Goal: Transaction & Acquisition: Purchase product/service

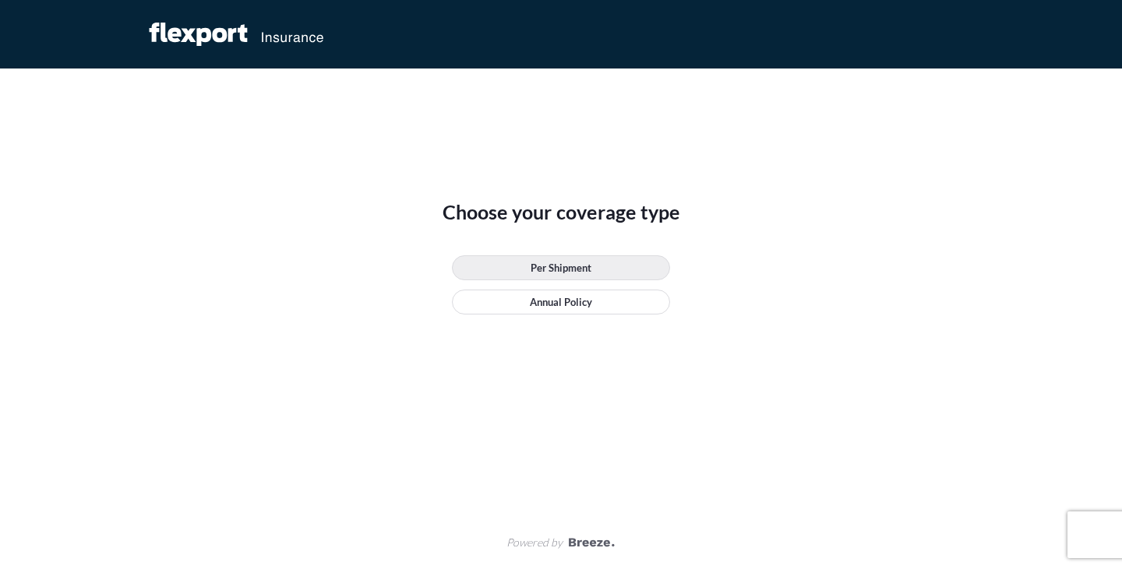
click at [583, 266] on p "Per Shipment" at bounding box center [560, 268] width 61 height 16
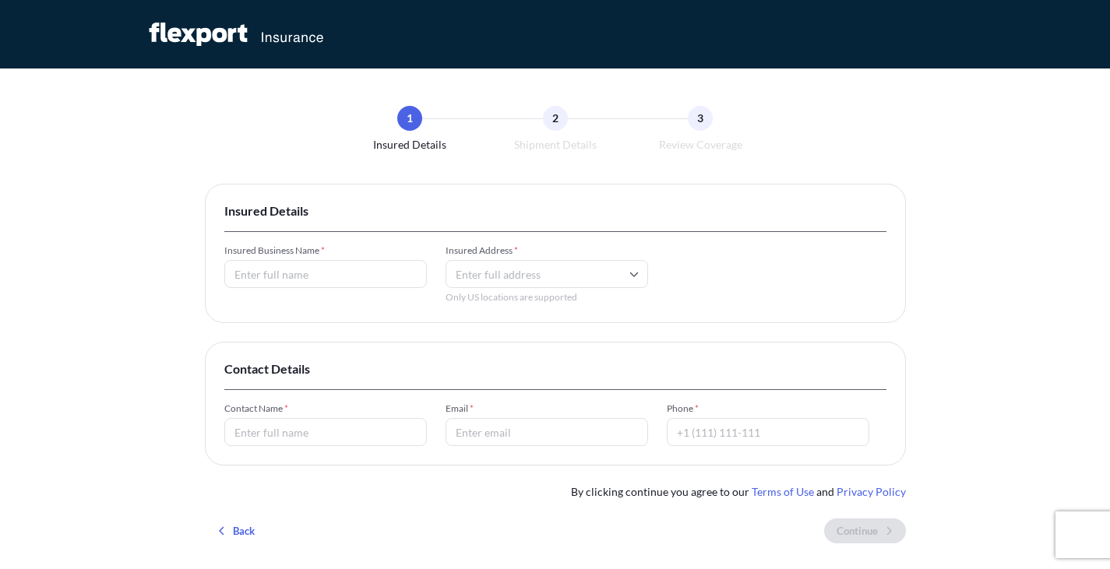
click at [377, 278] on input "Insured Business Name *" at bounding box center [325, 274] width 203 height 28
type input "IV Workshop LLC"
drag, startPoint x: 81, startPoint y: 213, endPoint x: 730, endPoint y: 365, distance: 666.6
click at [81, 213] on div "1 Insured Details 2 Shipment Details 3 Review Coverage Insured Details Insured …" at bounding box center [555, 323] width 1110 height 647
click at [527, 270] on input "Insured Address *" at bounding box center [547, 274] width 203 height 28
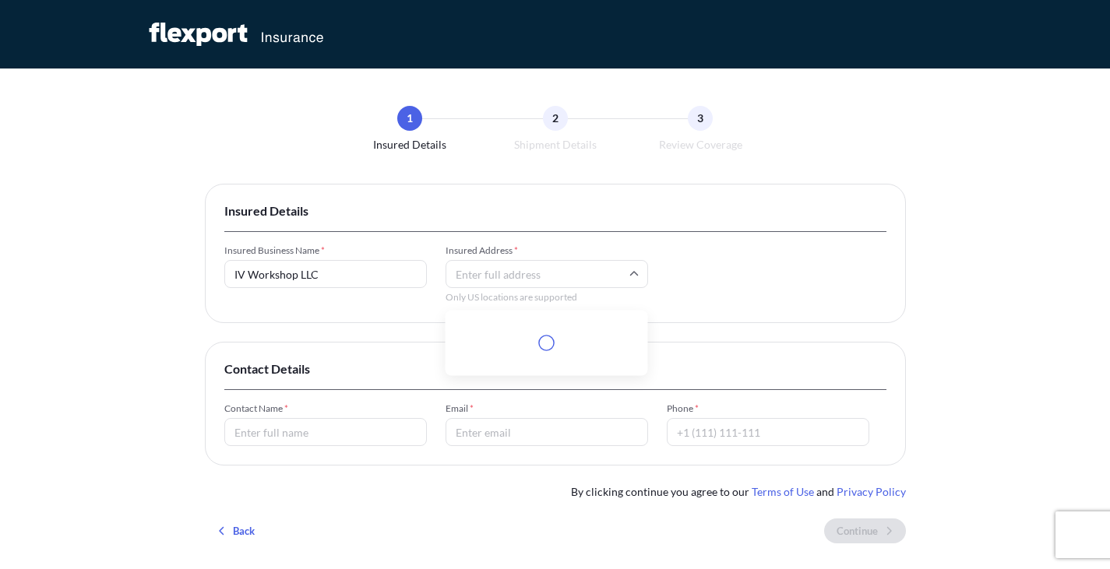
paste input "2601 Nolensville Pike"
click at [543, 330] on li "2601 Nolensville Pike, Nashville, TN, USA" at bounding box center [547, 332] width 190 height 30
type input "2601 Nolensville Pike, Nashville, TN, USA"
click at [383, 428] on input "Contact Name *" at bounding box center [325, 432] width 203 height 28
type input "Kirk Dennison"
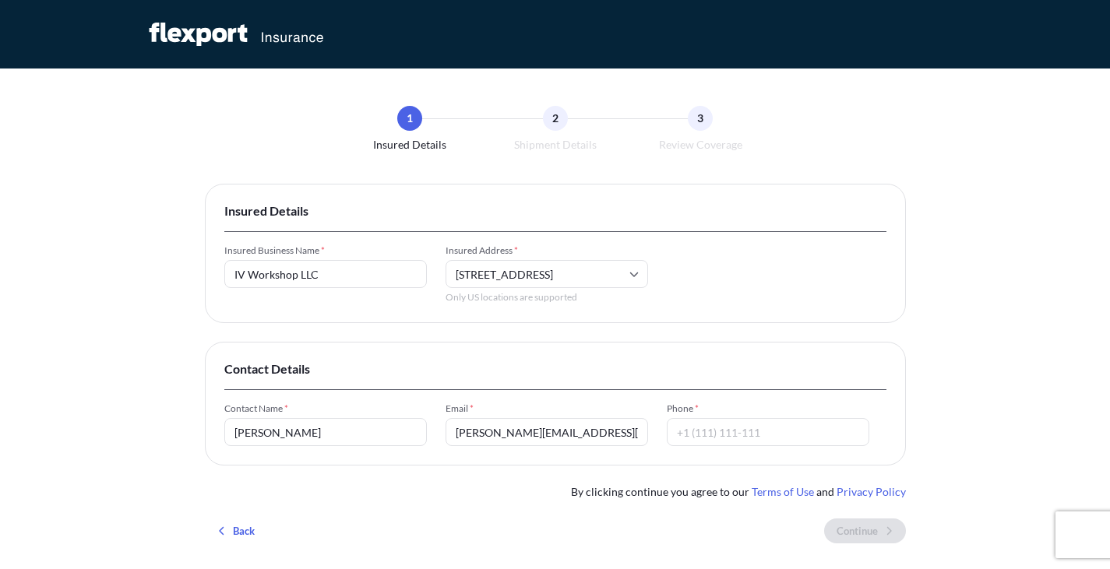
type input "kirk@iv.studio"
type input "+1 (608)729-5890"
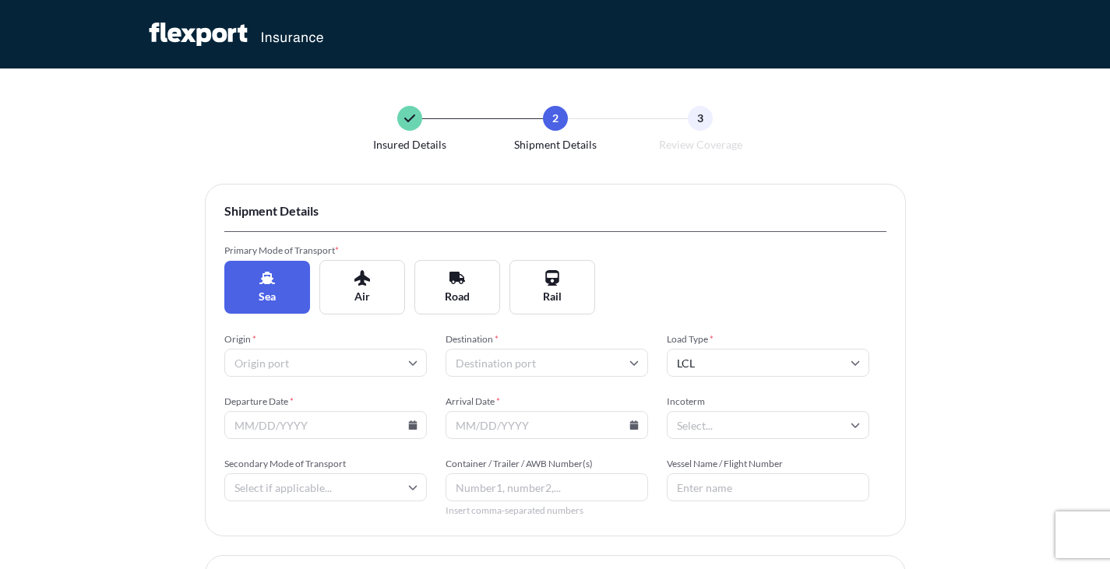
click at [320, 358] on input "Origin *" at bounding box center [325, 363] width 203 height 28
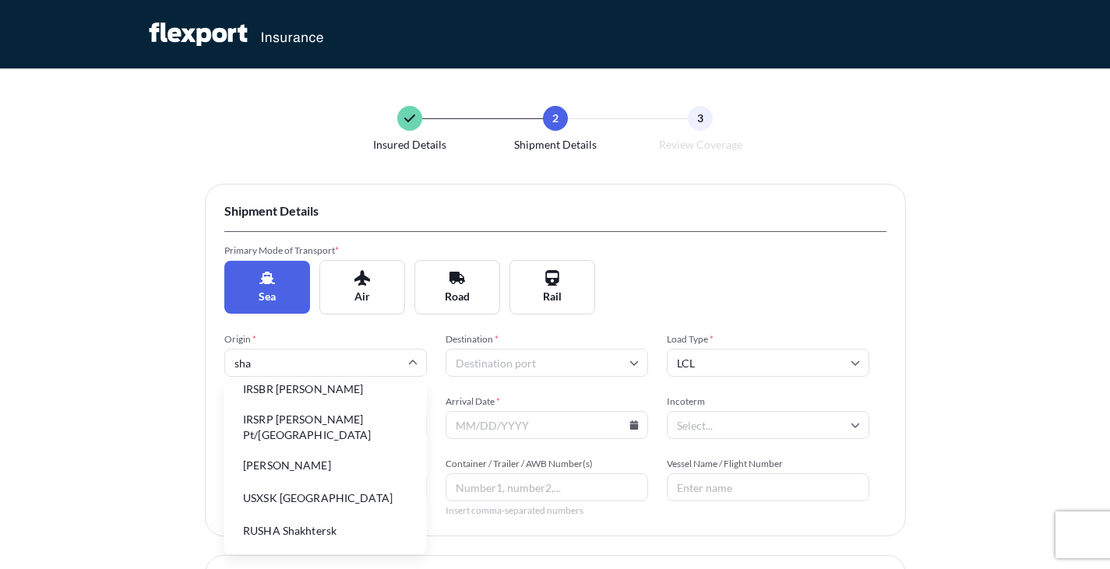
scroll to position [234, 0]
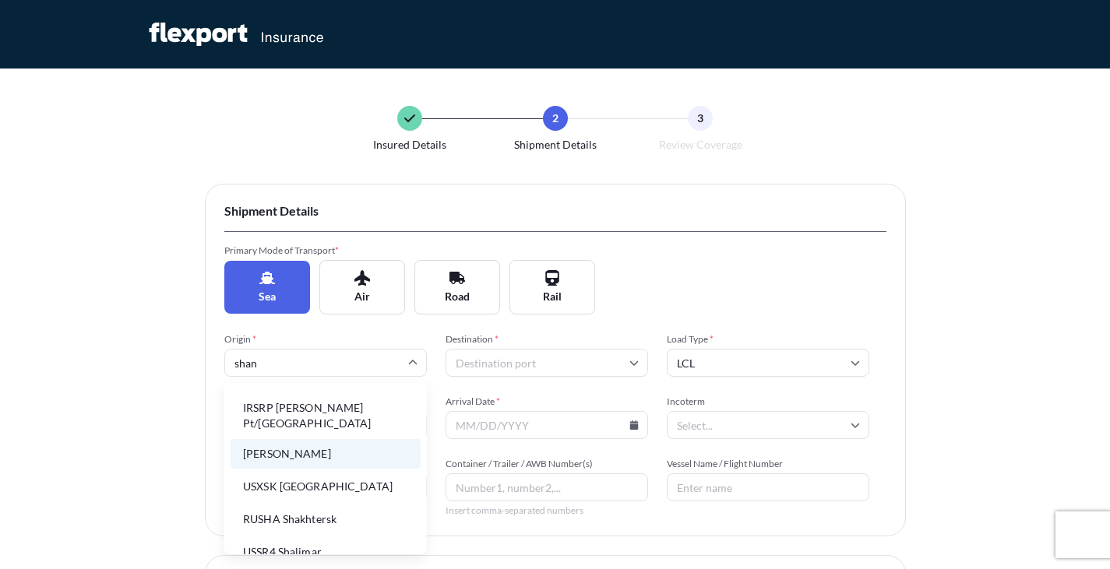
type input "shang"
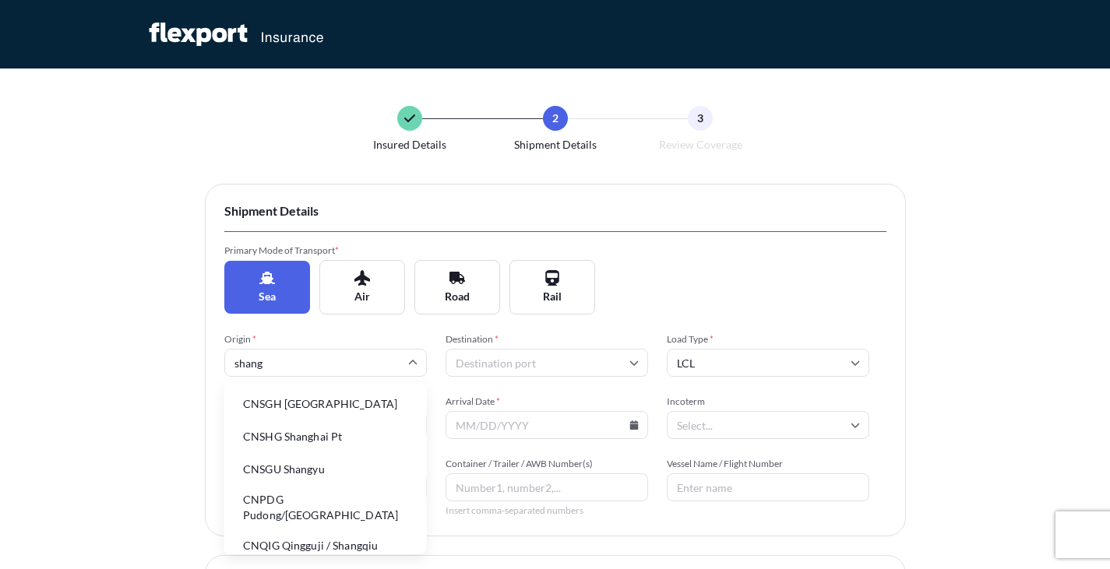
click at [335, 404] on li "CNSGH Shanghai" at bounding box center [326, 404] width 190 height 30
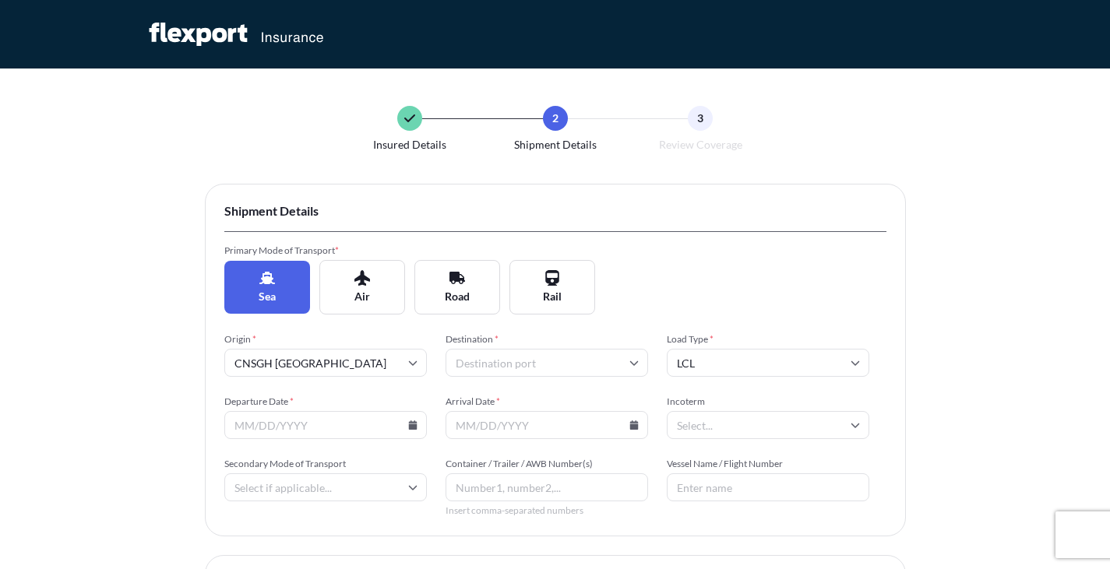
click at [566, 369] on input "Destination *" at bounding box center [547, 363] width 203 height 28
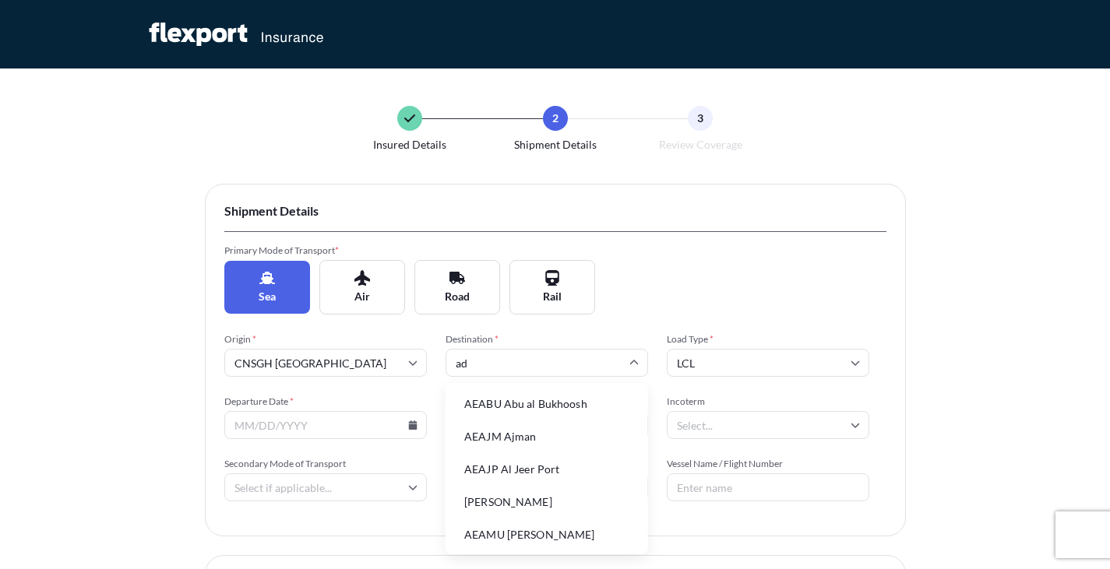
type input "adl"
click at [521, 465] on li "AUADL Adelaide" at bounding box center [547, 470] width 190 height 30
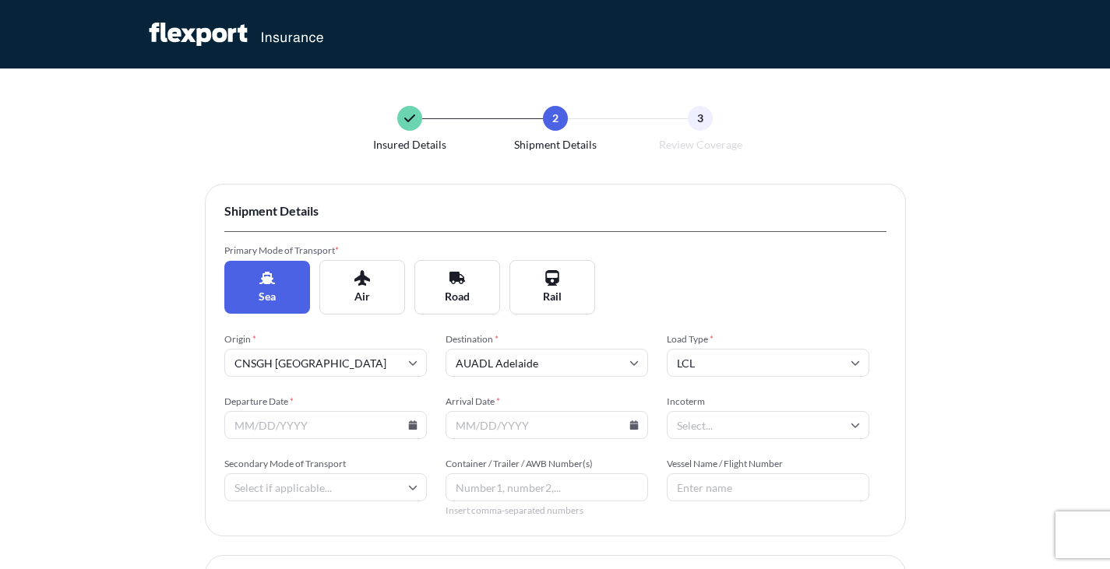
click at [405, 424] on input "Departure Date *" at bounding box center [325, 425] width 203 height 28
click at [418, 425] on input "Departure Date *" at bounding box center [325, 425] width 203 height 28
click at [413, 425] on icon at bounding box center [412, 425] width 9 height 9
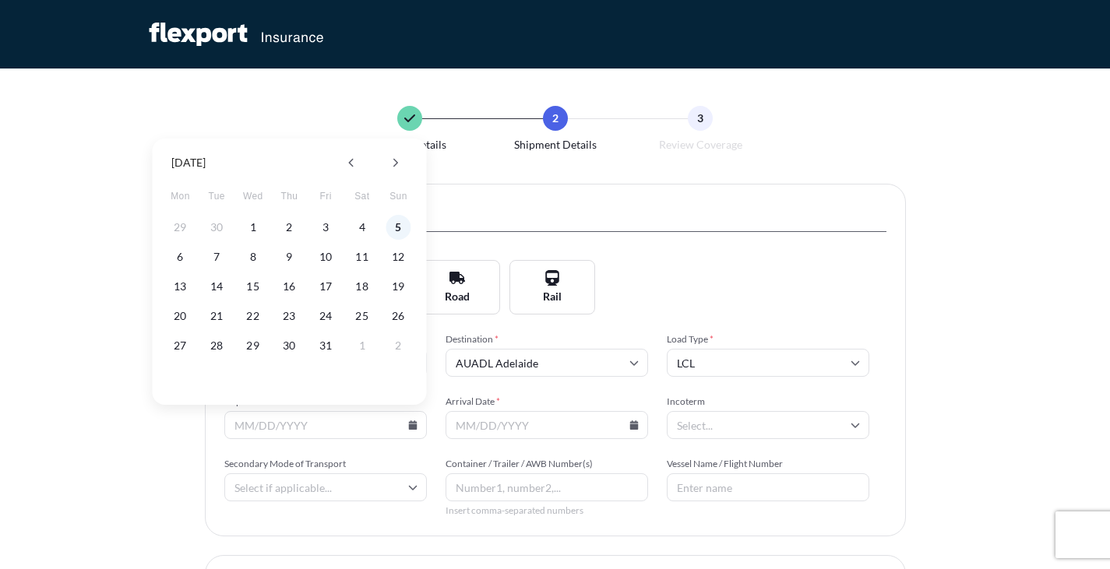
click at [402, 227] on button "5" at bounding box center [398, 227] width 25 height 25
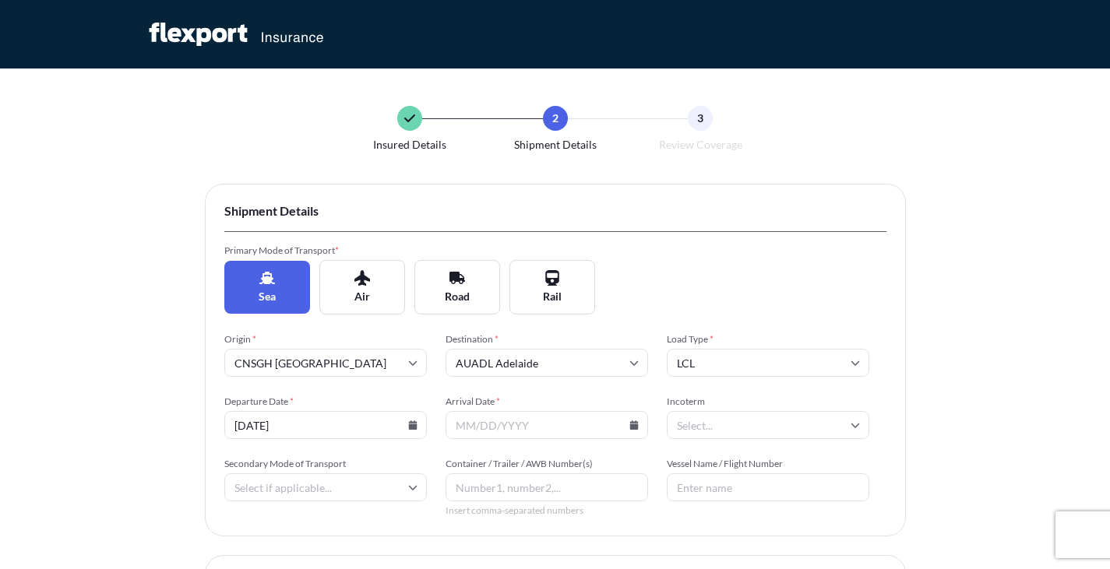
type input "10/05/2025"
click at [611, 432] on input "Arrival Date *" at bounding box center [547, 425] width 203 height 28
click at [629, 429] on input "Arrival Date *" at bounding box center [547, 425] width 203 height 28
click at [636, 429] on icon at bounding box center [633, 425] width 9 height 9
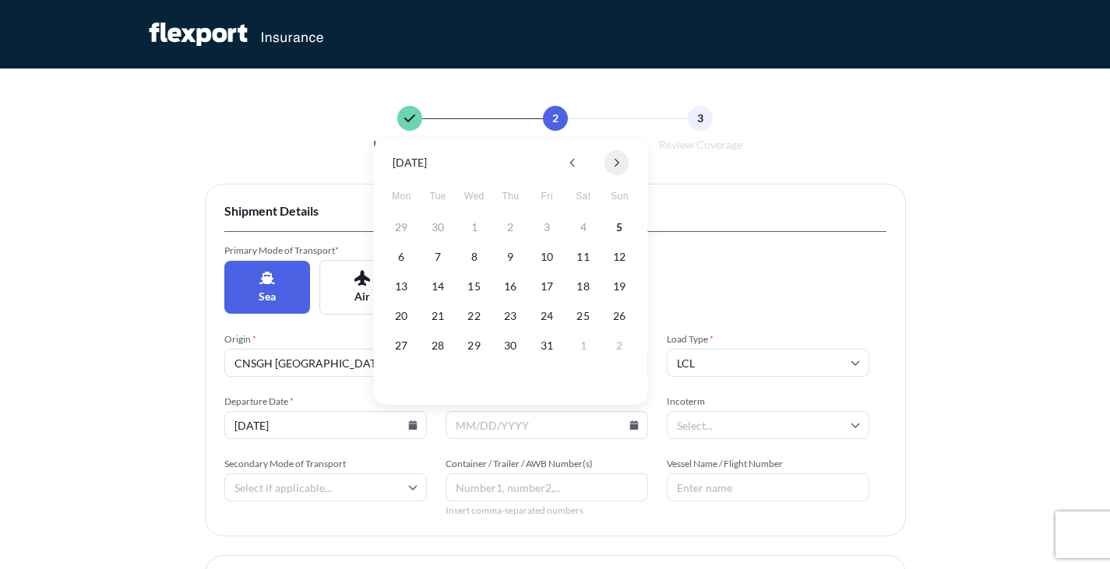
click at [623, 164] on button at bounding box center [616, 162] width 25 height 25
click at [435, 319] on button "18" at bounding box center [437, 316] width 25 height 25
type input "11/18/2025"
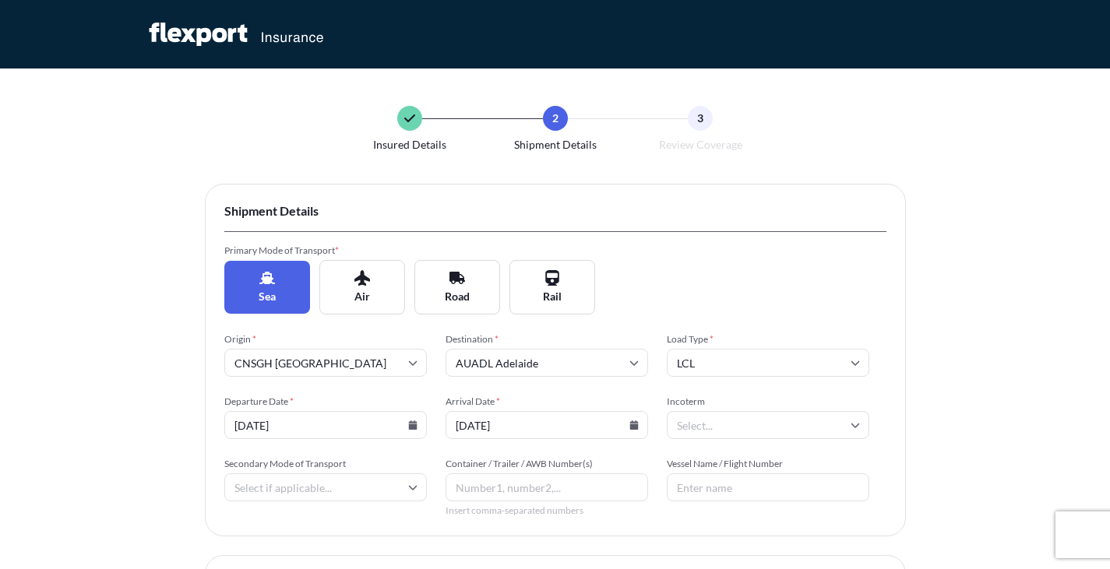
click at [780, 423] on input "Incoterm" at bounding box center [768, 425] width 203 height 28
click at [710, 312] on li "EXW" at bounding box center [768, 313] width 190 height 30
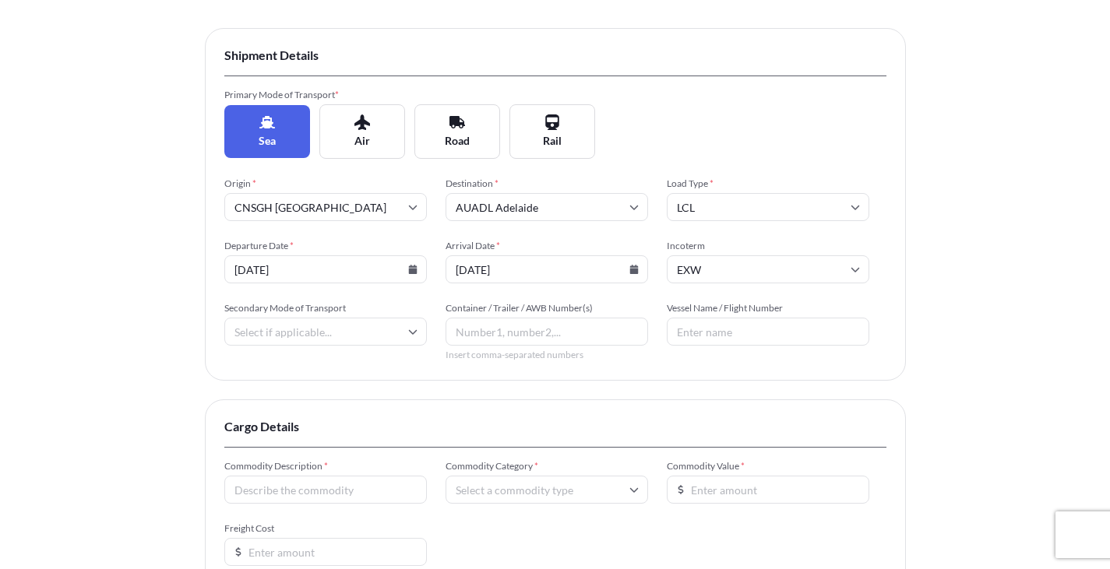
click at [704, 333] on input "Vessel Name / Flight Number" at bounding box center [768, 332] width 203 height 28
paste input "ZHONG GU PENG LAI"
paste input "2508S"
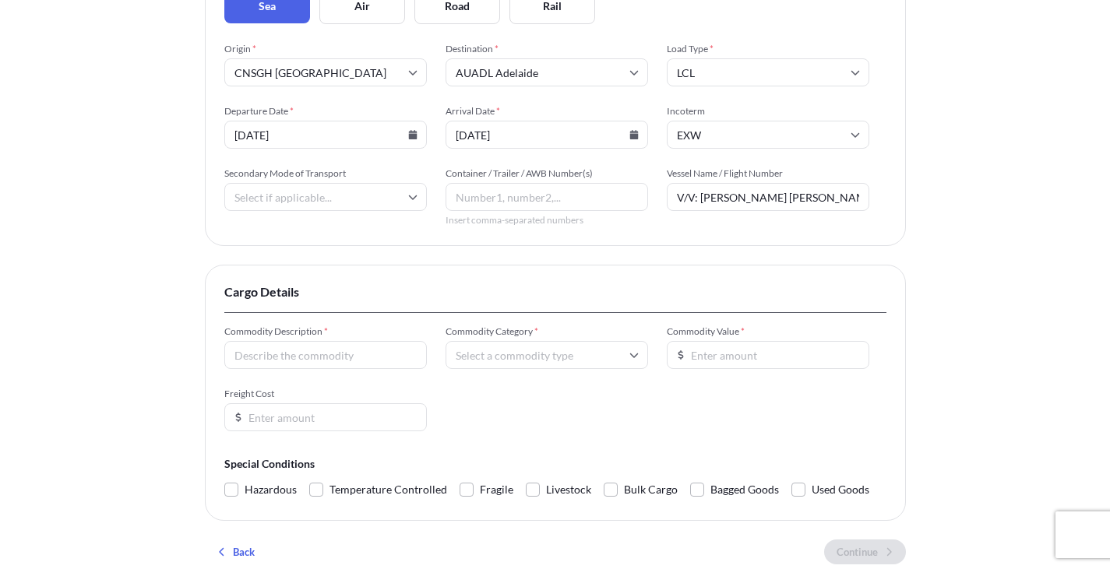
scroll to position [389, 0]
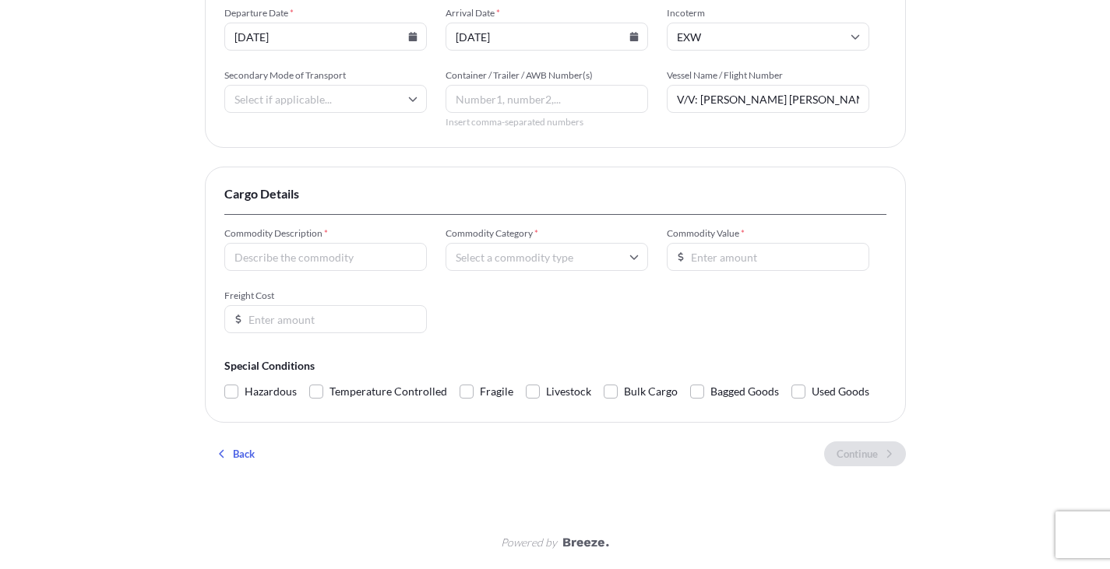
type input "V/V: ZHONG GU PENG LAI / 2508S"
click at [373, 268] on input "Commodity Description *" at bounding box center [325, 257] width 203 height 28
type input "Board games"
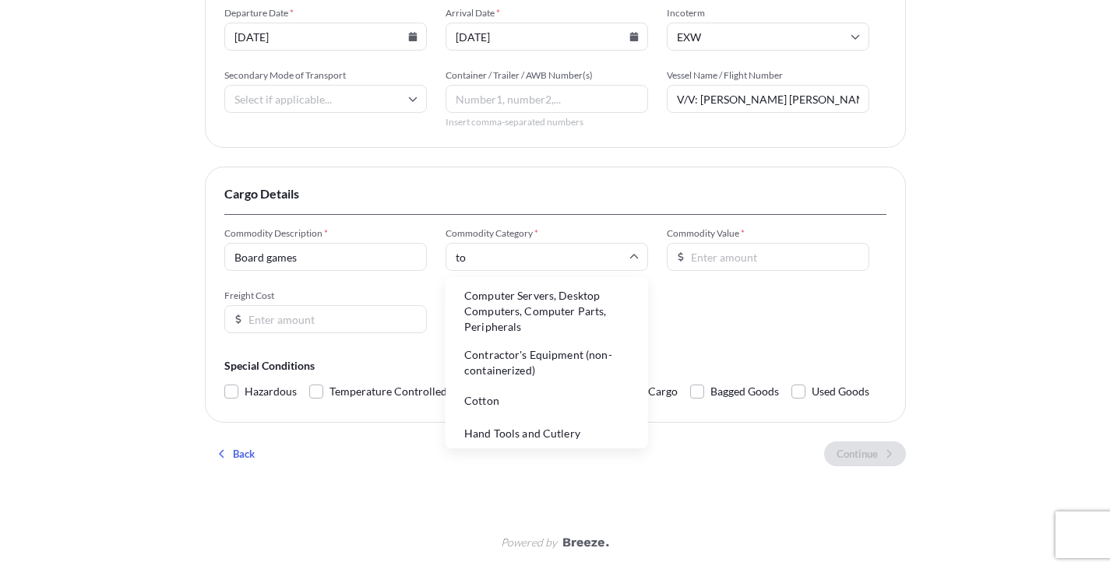
type input "toy"
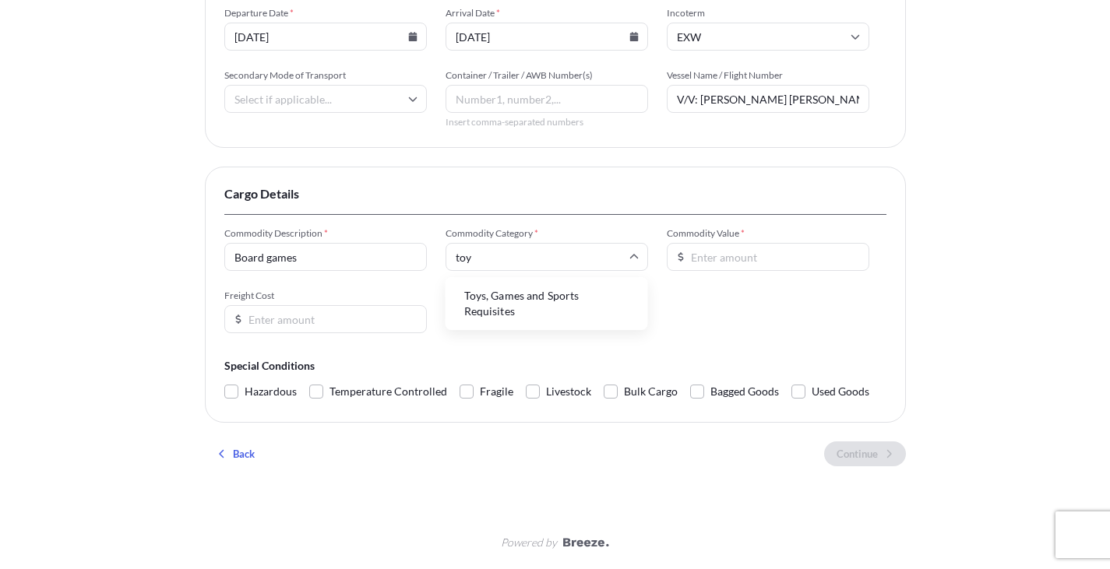
click at [527, 320] on li "Toys, Games and Sports Requisites" at bounding box center [547, 304] width 190 height 41
click at [691, 281] on div "Commodity Description * Board games Commodity Category * Toys, Games and Sports…" at bounding box center [555, 280] width 662 height 106
click at [702, 269] on input "Commodity Value *" at bounding box center [768, 257] width 203 height 28
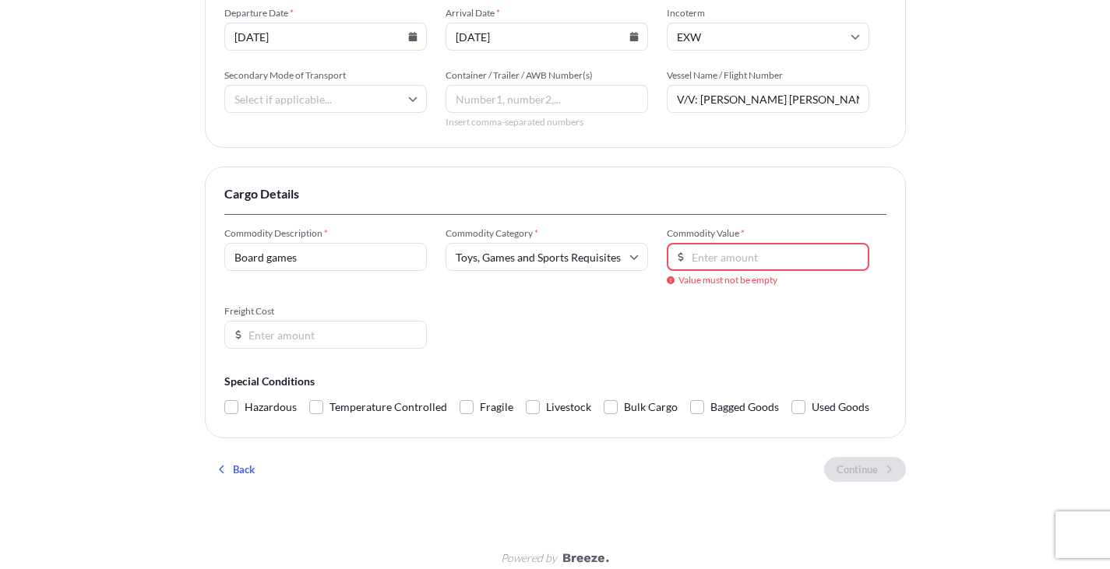
paste input "5528.95"
type input "5528.95"
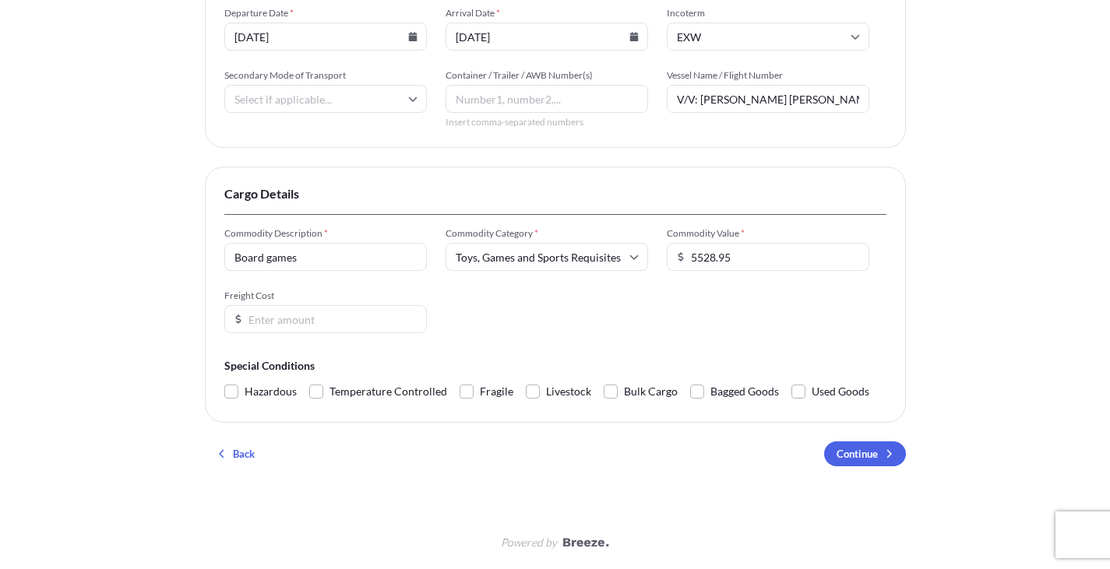
click at [331, 325] on input "Freight Cost" at bounding box center [325, 319] width 203 height 28
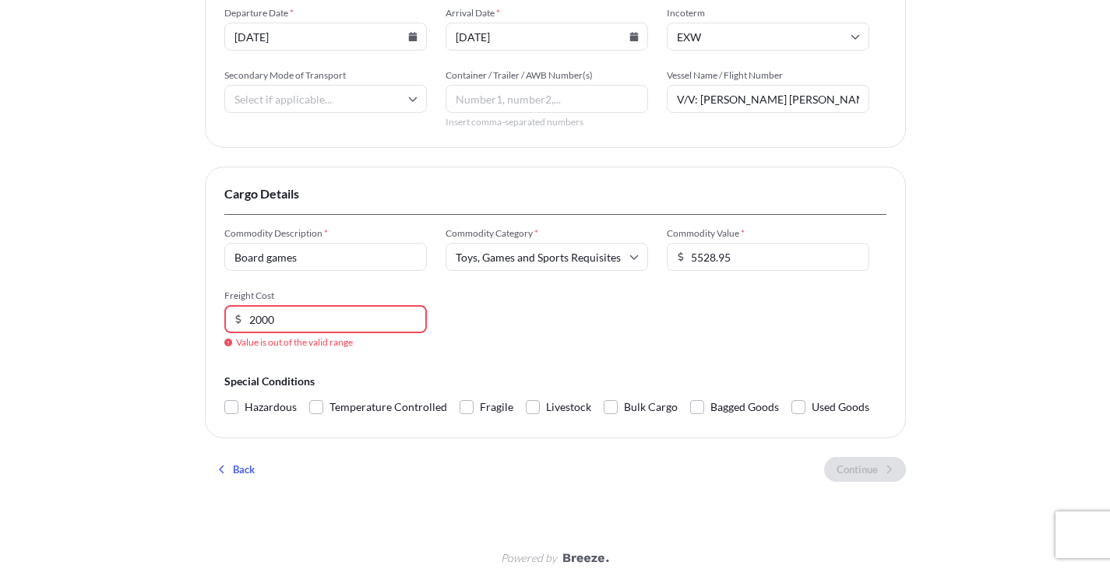
type input "2000"
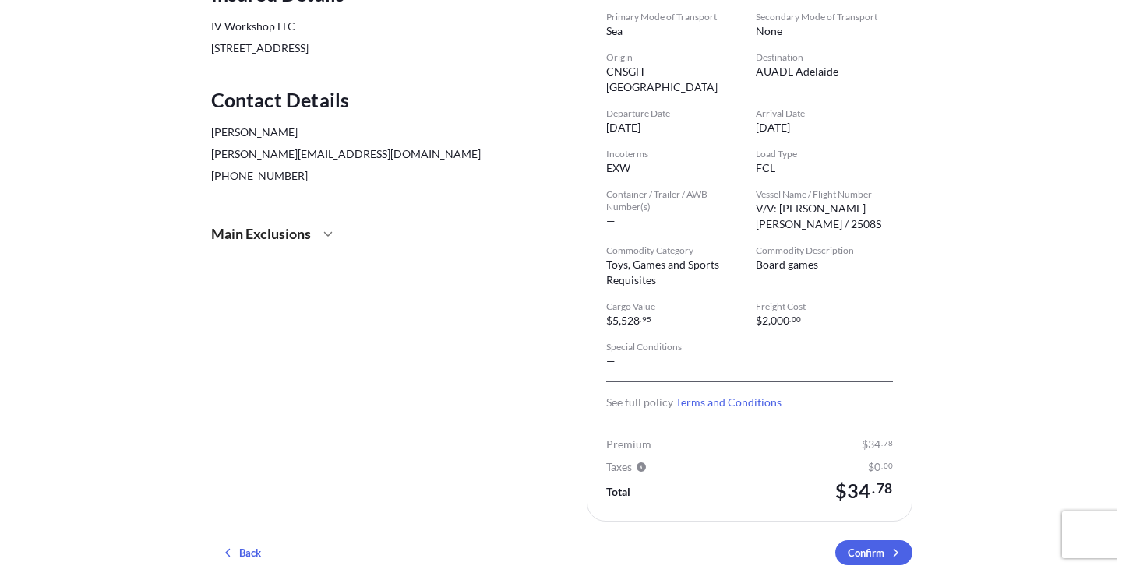
scroll to position [312, 0]
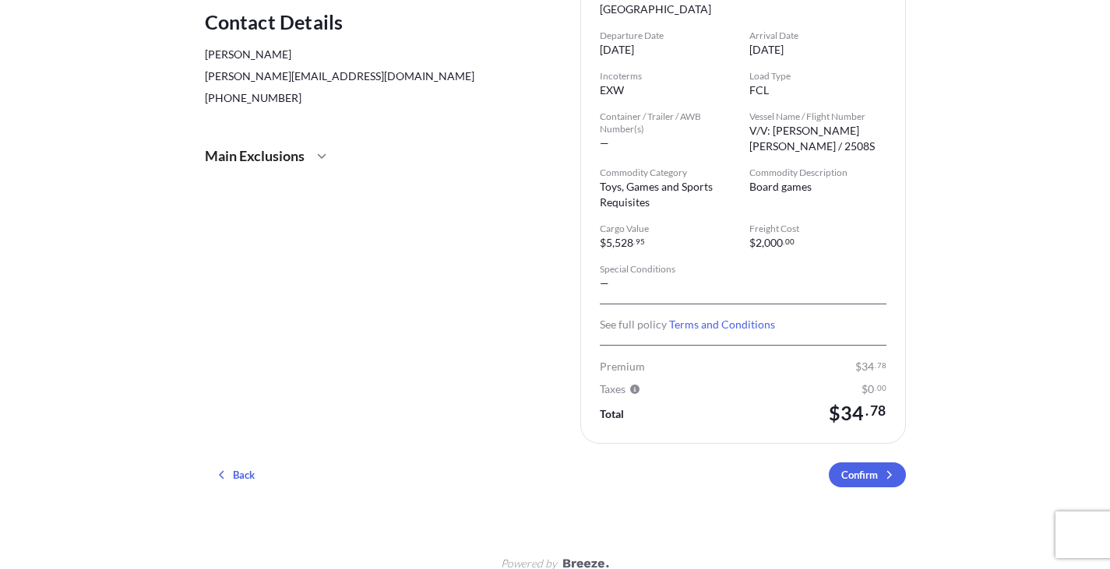
click at [876, 467] on p "Confirm" at bounding box center [859, 475] width 37 height 16
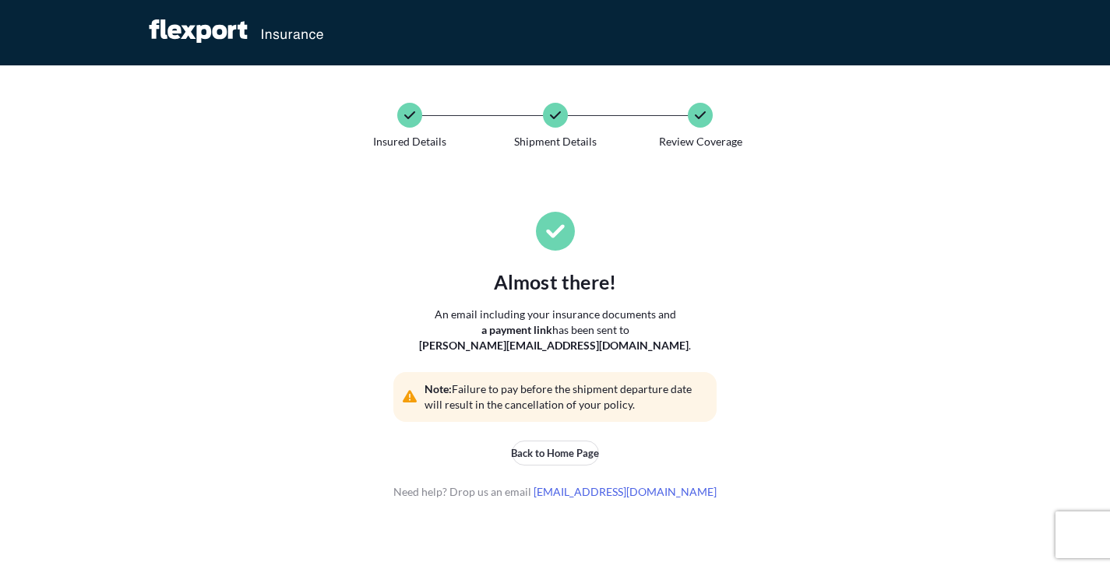
scroll to position [0, 0]
